Goal: Find specific page/section: Find specific page/section

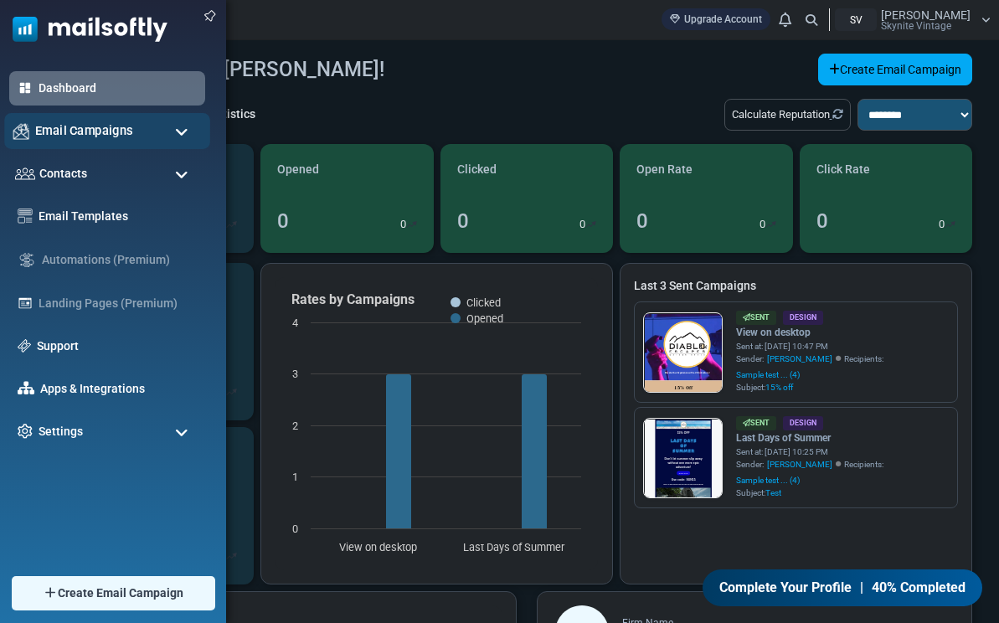
click at [80, 127] on span "Email Campaigns" at bounding box center [84, 130] width 98 height 18
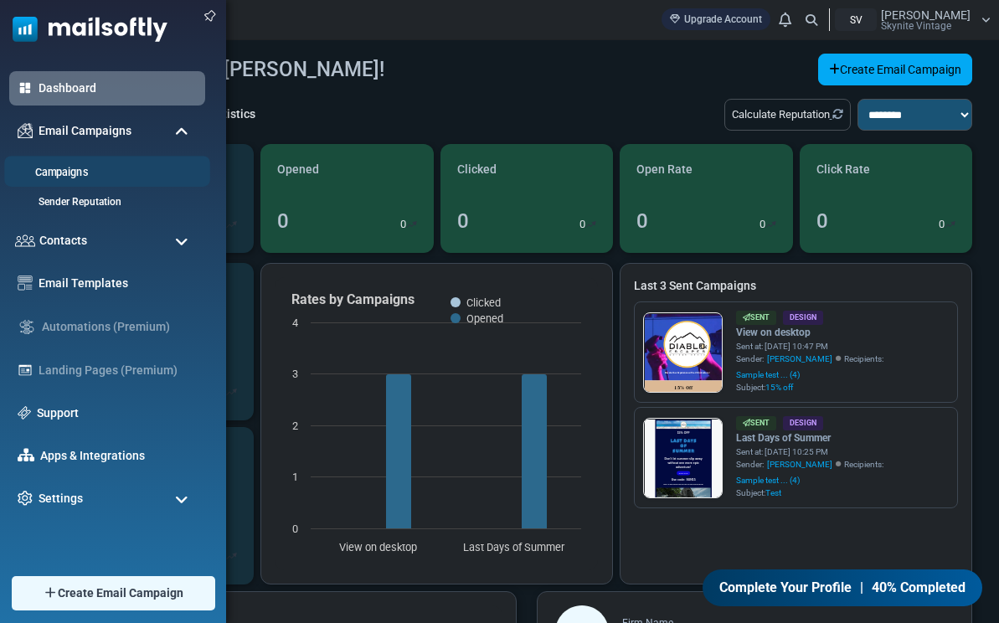
click at [85, 172] on link "Campaigns" at bounding box center [104, 173] width 201 height 16
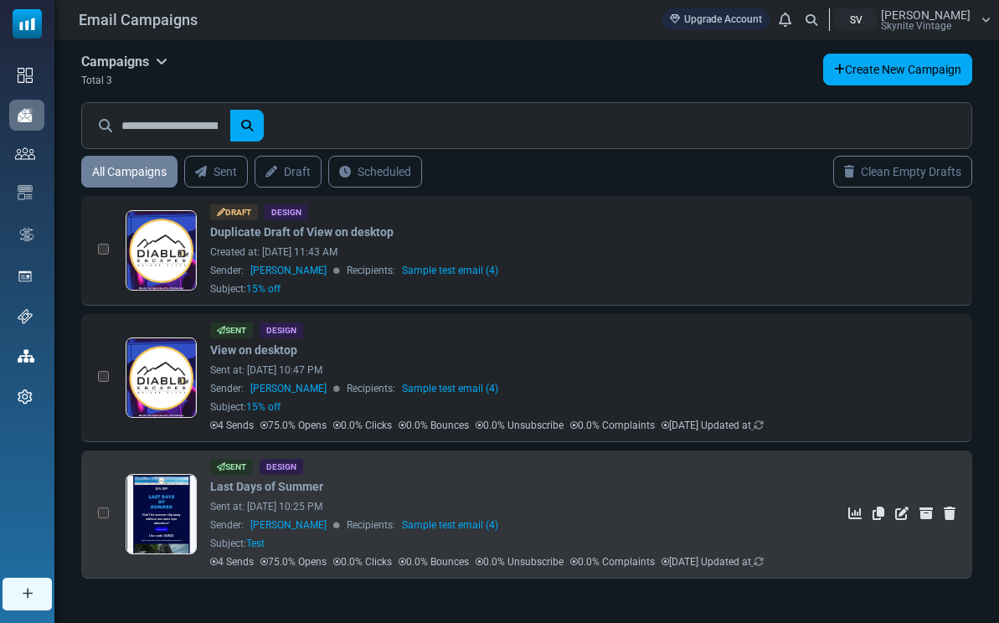
click at [479, 511] on div "Sent at: [DATE] 10:25 PM" at bounding box center [516, 506] width 612 height 15
click at [164, 506] on link at bounding box center [160, 561] width 69 height 172
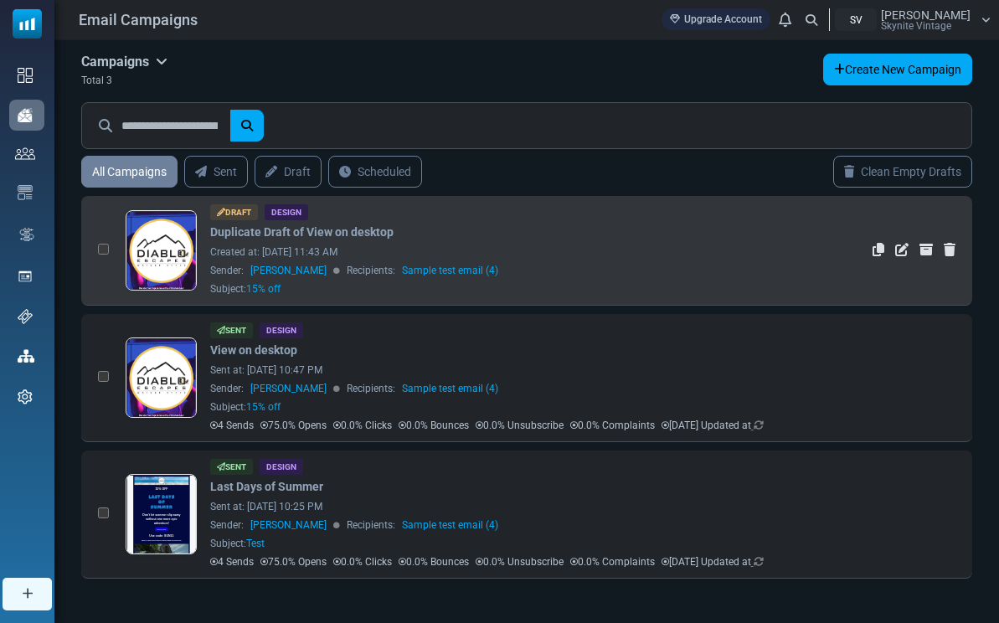
click at [150, 264] on link at bounding box center [160, 297] width 69 height 172
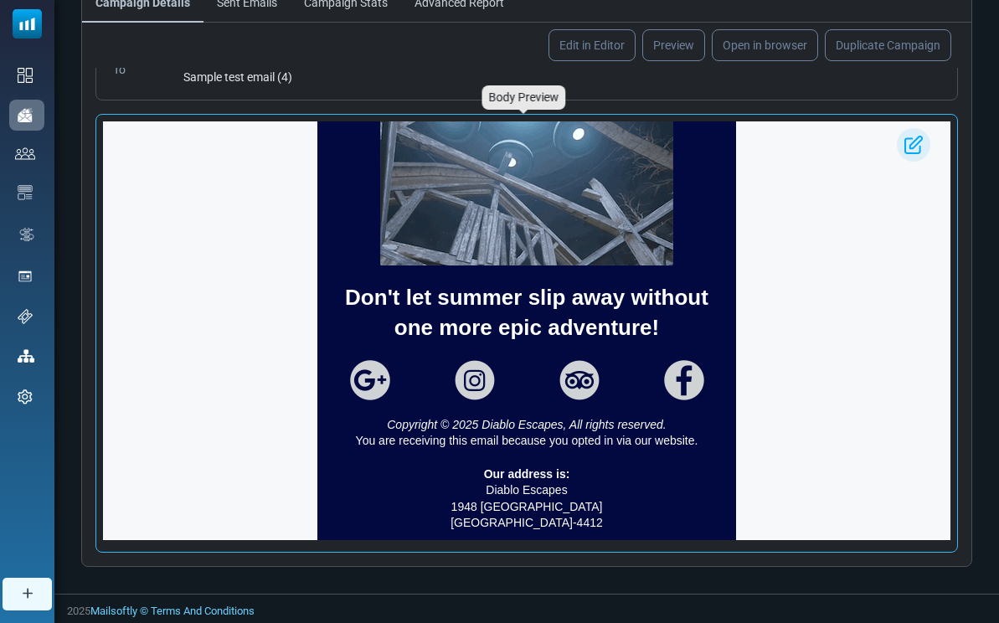
scroll to position [865, 0]
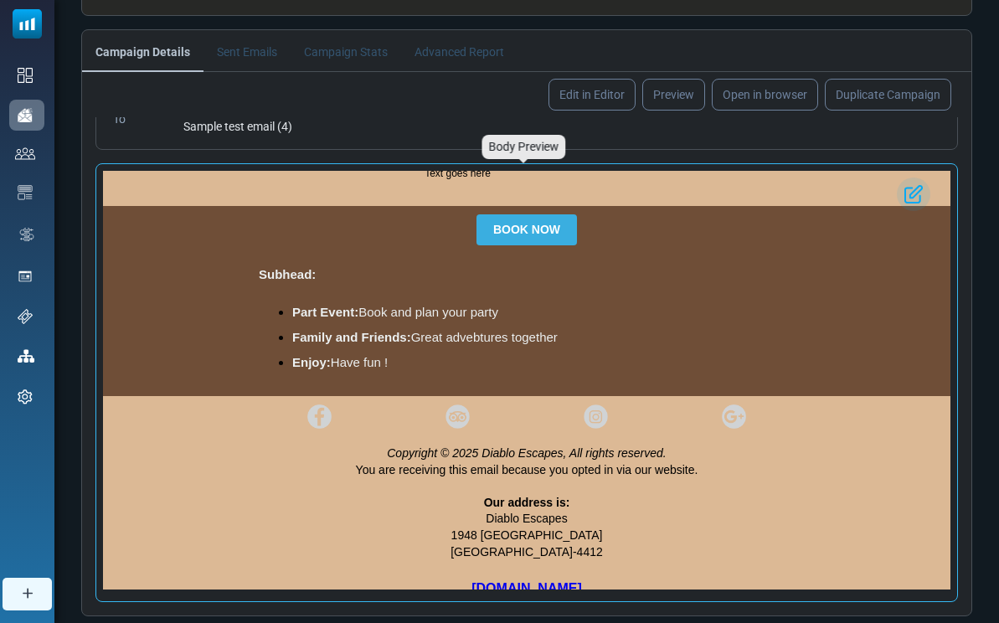
scroll to position [171, 0]
